Goal: Answer question/provide support: Share knowledge or assist other users

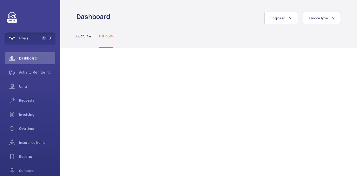
scroll to position [281, 0]
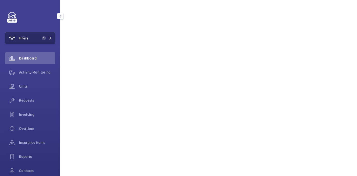
click at [38, 40] on button "Filters 1" at bounding box center [30, 38] width 50 height 12
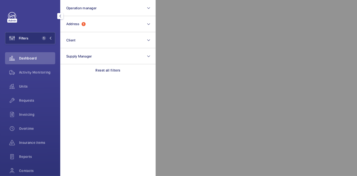
click at [206, 52] on div at bounding box center [334, 88] width 357 height 176
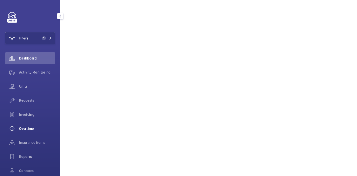
scroll to position [39, 0]
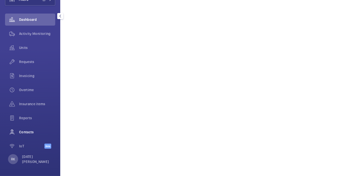
click at [28, 130] on span "Contacts" at bounding box center [37, 132] width 36 height 5
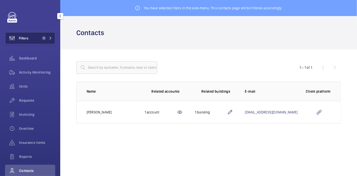
click at [35, 39] on button "Filters 1" at bounding box center [30, 38] width 50 height 12
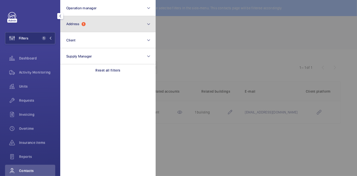
click at [76, 25] on span "Address" at bounding box center [72, 24] width 13 height 4
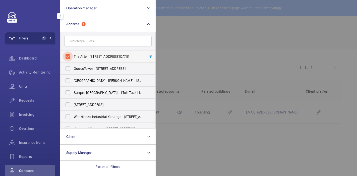
click at [68, 54] on input "The Arte - [STREET_ADDRESS][DATE]" at bounding box center [68, 56] width 10 height 10
checkbox input "false"
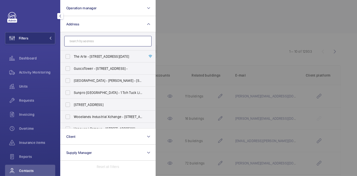
click at [87, 39] on input "text" at bounding box center [107, 41] width 87 height 11
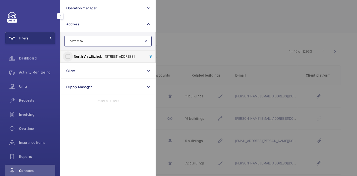
type input "north view"
click at [66, 57] on input "North View Bizhub - [STREET_ADDRESS]" at bounding box center [68, 56] width 10 height 10
checkbox input "true"
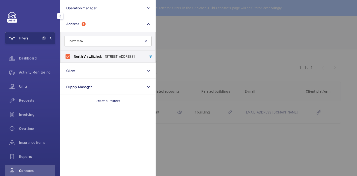
click at [193, 38] on div at bounding box center [334, 88] width 357 height 176
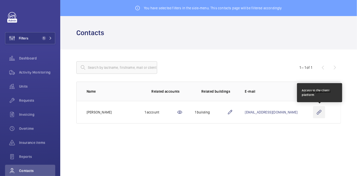
click at [316, 109] on wm-front-icon-button at bounding box center [319, 112] width 12 height 12
